Goal: Task Accomplishment & Management: Use online tool/utility

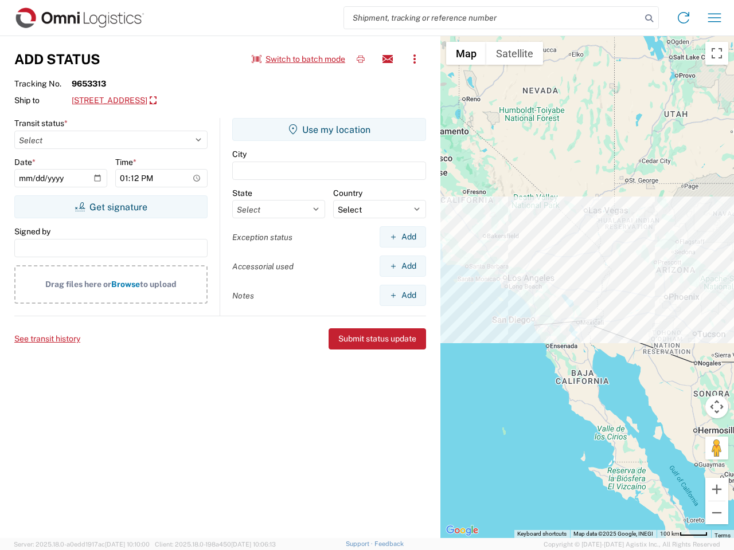
click at [492, 18] on input "search" at bounding box center [492, 18] width 297 height 22
click at [649, 18] on icon at bounding box center [649, 18] width 16 height 16
click at [683, 18] on icon at bounding box center [683, 18] width 18 height 18
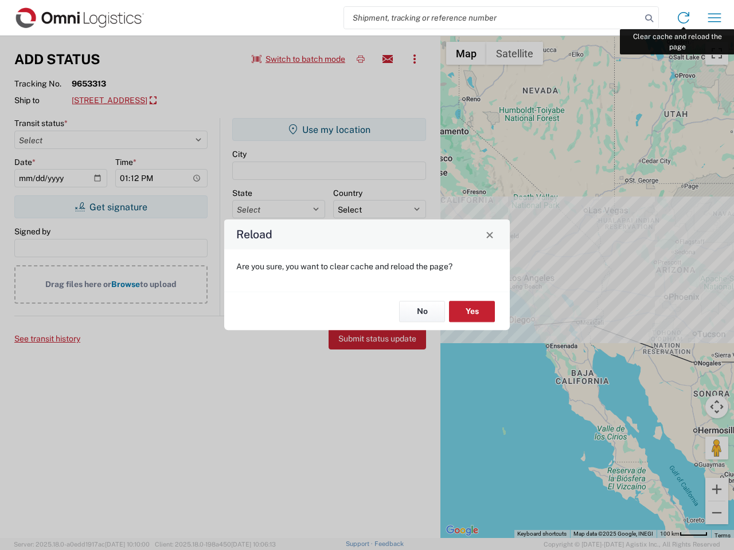
click at [714, 18] on div "Reload Are you sure, you want to clear cache and reload the page? No Yes" at bounding box center [367, 275] width 734 height 550
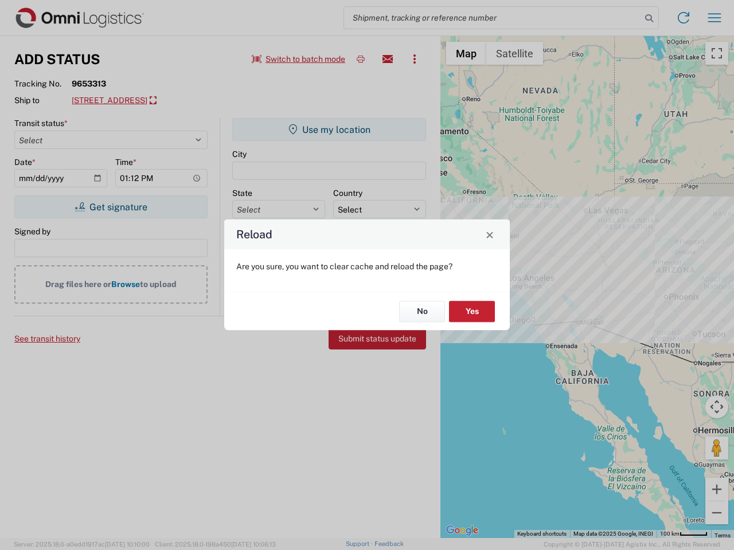
click at [299, 59] on div "Reload Are you sure, you want to clear cache and reload the page? No Yes" at bounding box center [367, 275] width 734 height 550
click at [361, 59] on div "Reload Are you sure, you want to clear cache and reload the page? No Yes" at bounding box center [367, 275] width 734 height 550
click at [387, 59] on div "Reload Are you sure, you want to clear cache and reload the page? No Yes" at bounding box center [367, 275] width 734 height 550
click at [414, 59] on div "Reload Are you sure, you want to clear cache and reload the page? No Yes" at bounding box center [367, 275] width 734 height 550
click at [154, 101] on div "Reload Are you sure, you want to clear cache and reload the page? No Yes" at bounding box center [367, 275] width 734 height 550
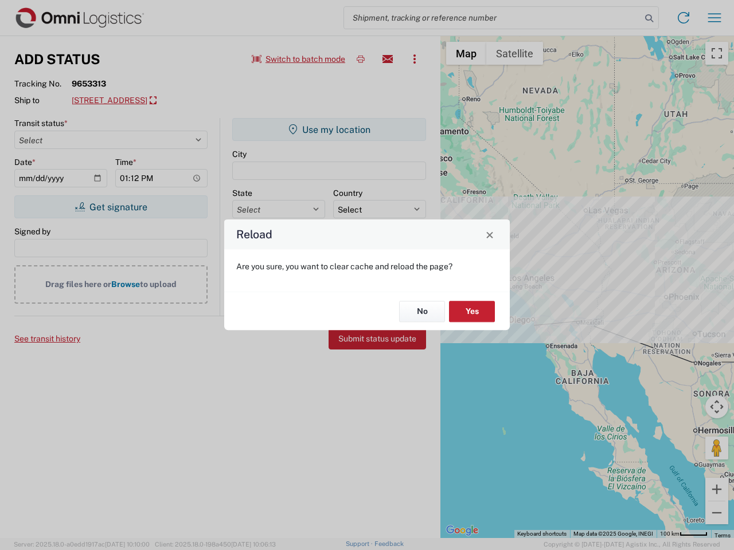
click at [111, 207] on div "Reload Are you sure, you want to clear cache and reload the page? No Yes" at bounding box center [367, 275] width 734 height 550
